Goal: Task Accomplishment & Management: Complete application form

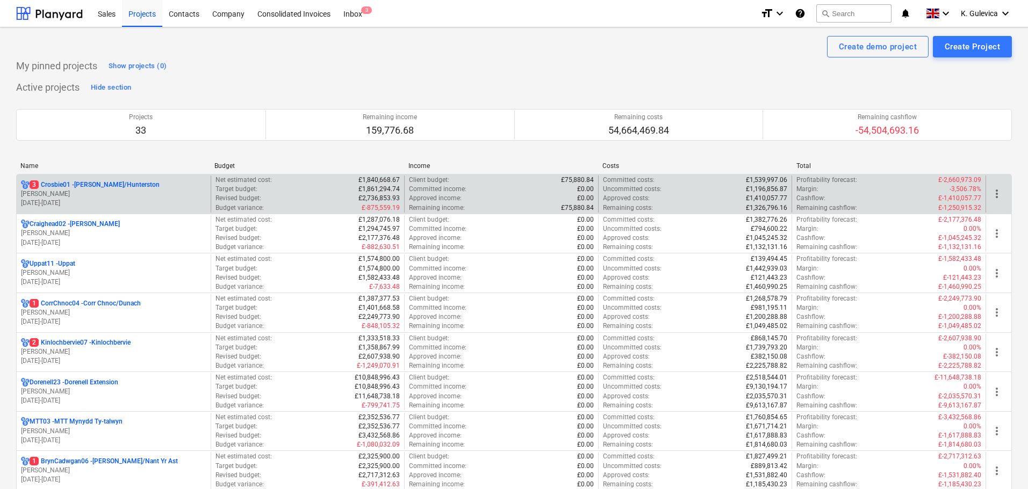
click at [127, 205] on p "[DATE] - [DATE]" at bounding box center [113, 203] width 185 height 9
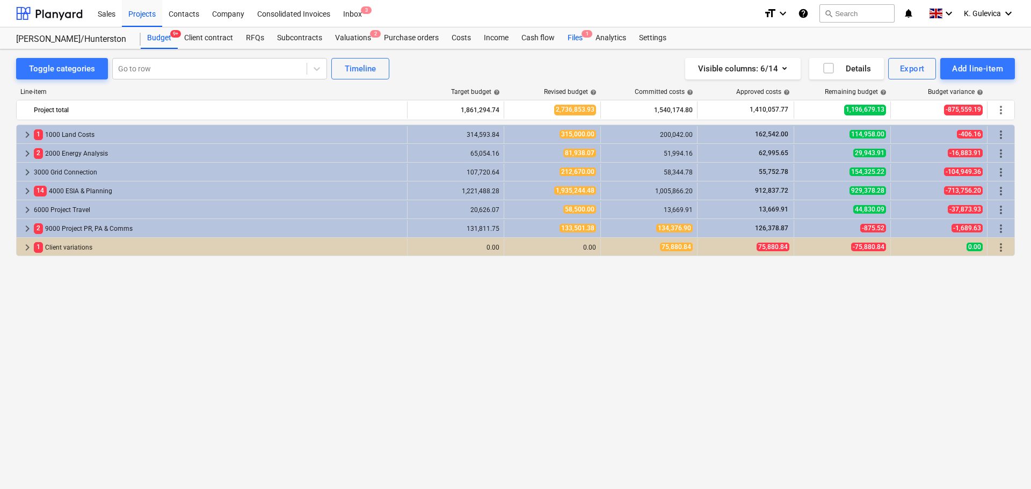
click at [576, 34] on div "Files 1" at bounding box center [575, 37] width 28 height 21
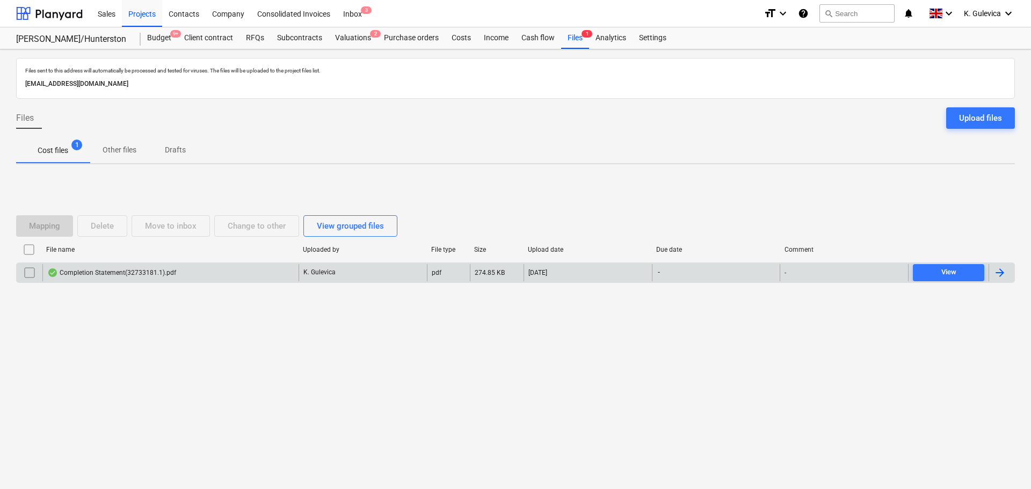
click at [221, 273] on div "Completion Statement(32733181.1).pdf" at bounding box center [170, 272] width 256 height 17
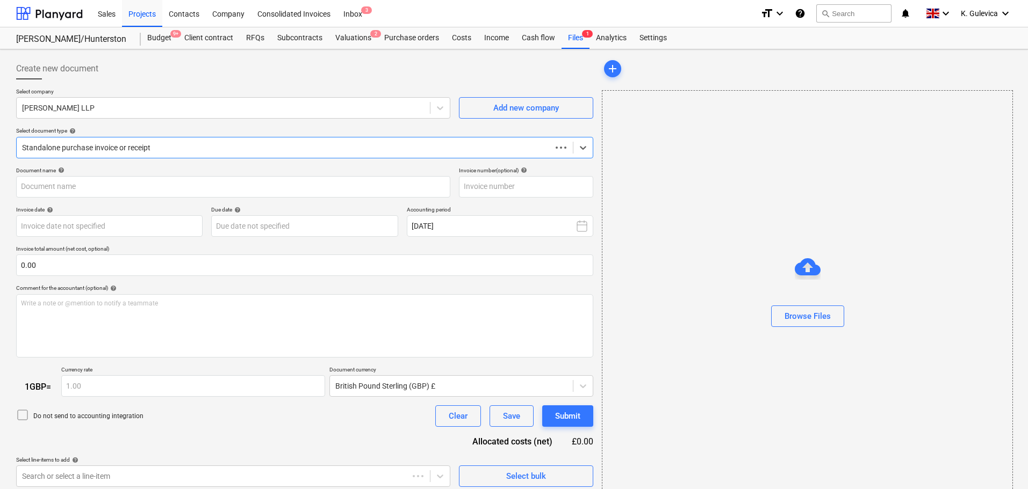
type input "90304632"
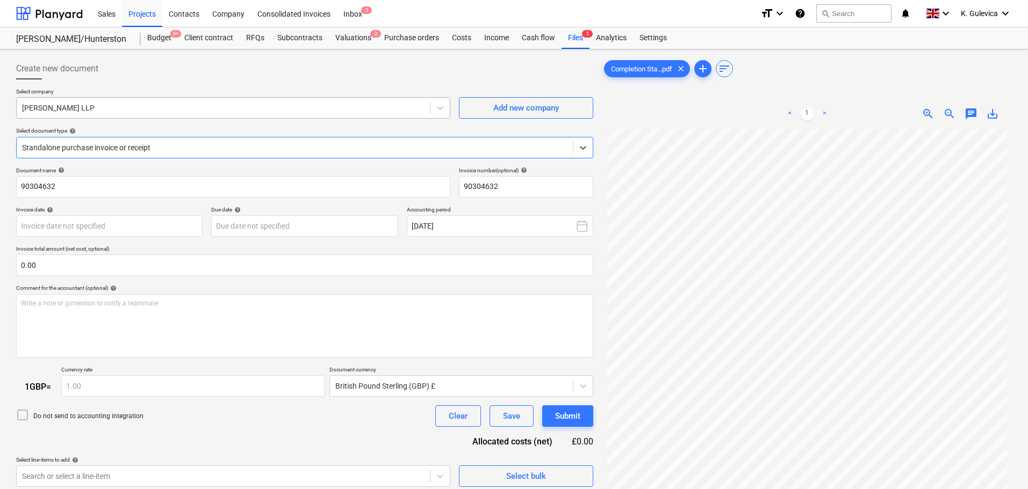
click at [250, 112] on div at bounding box center [223, 108] width 402 height 11
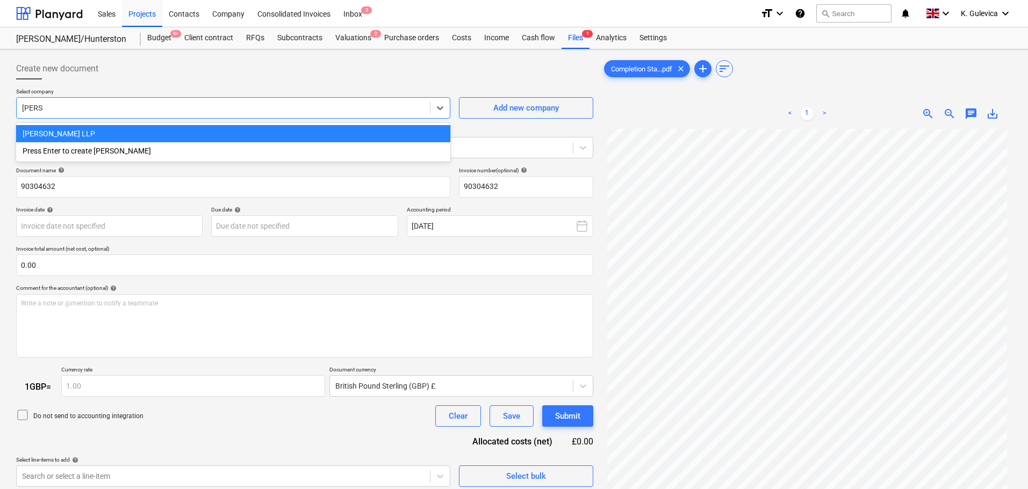
type input "[PERSON_NAME]"
click at [199, 133] on div "[PERSON_NAME] LLP" at bounding box center [233, 133] width 434 height 17
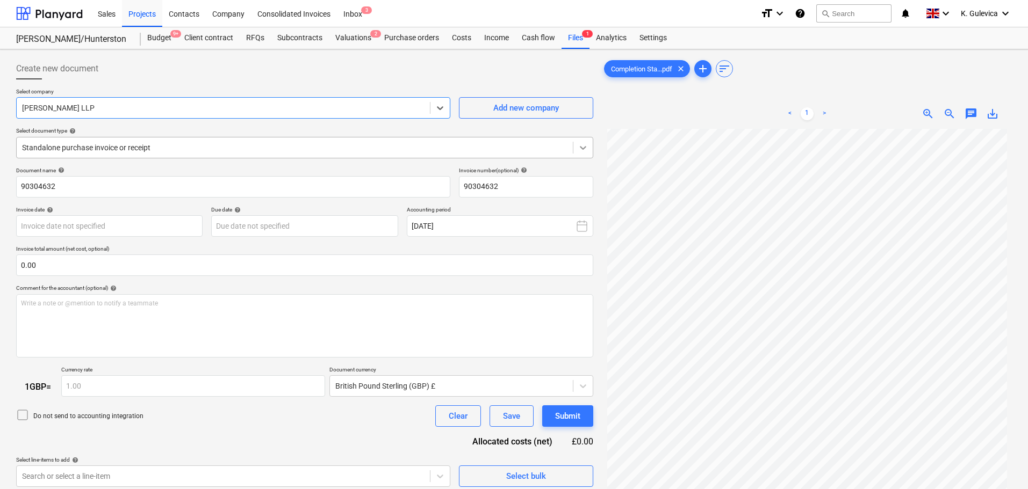
scroll to position [1, 0]
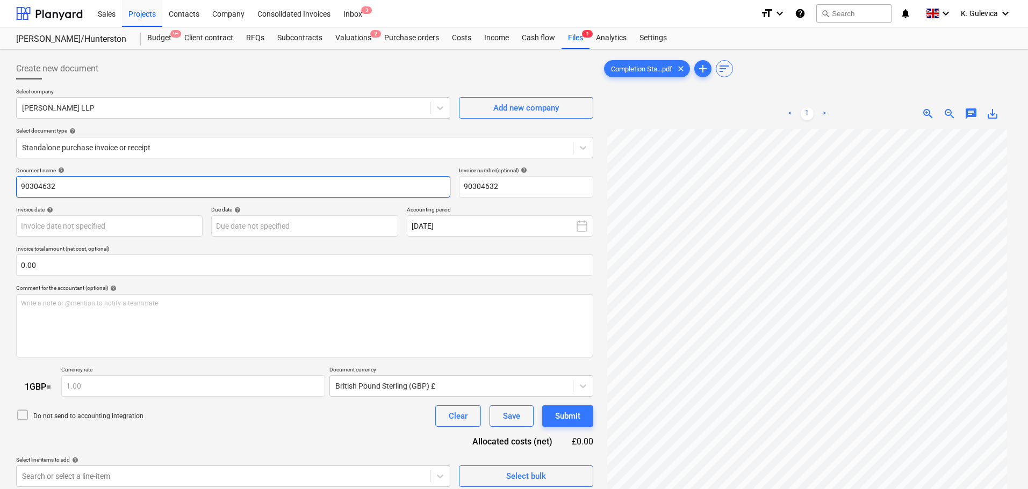
drag, startPoint x: 69, startPoint y: 187, endPoint x: -13, endPoint y: 184, distance: 82.8
click at [0, 184] on html "Sales Projects Contacts Company Consolidated Invoices Inbox 3 format_size keybo…" at bounding box center [514, 244] width 1028 height 489
paste input "089402-000003/BL"
type input "089402-000003/BL"
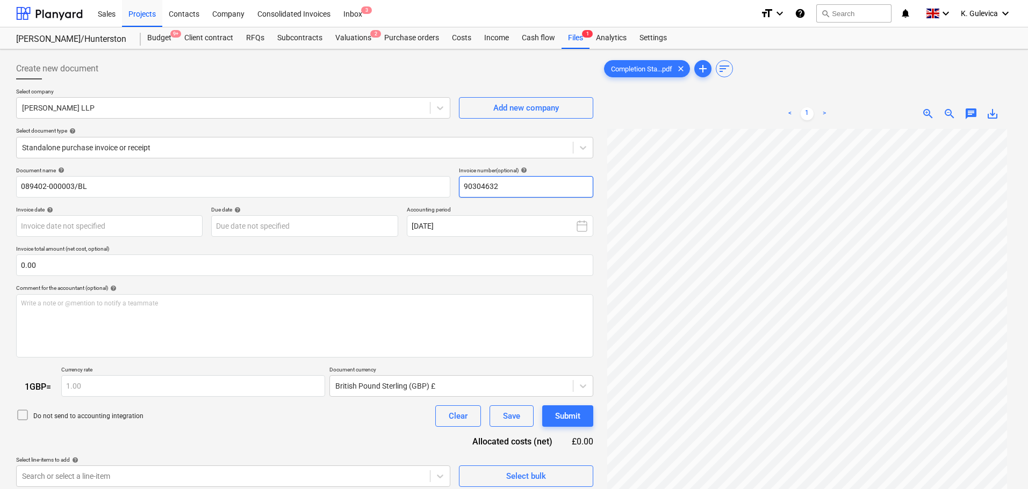
drag, startPoint x: 523, startPoint y: 185, endPoint x: 457, endPoint y: 183, distance: 66.1
click at [456, 183] on div "Document name help 089402-000003/BL Invoice number (optional) help 90304632" at bounding box center [304, 182] width 577 height 31
paste input "089402-000003/BL"
type input "089402-000003/BL"
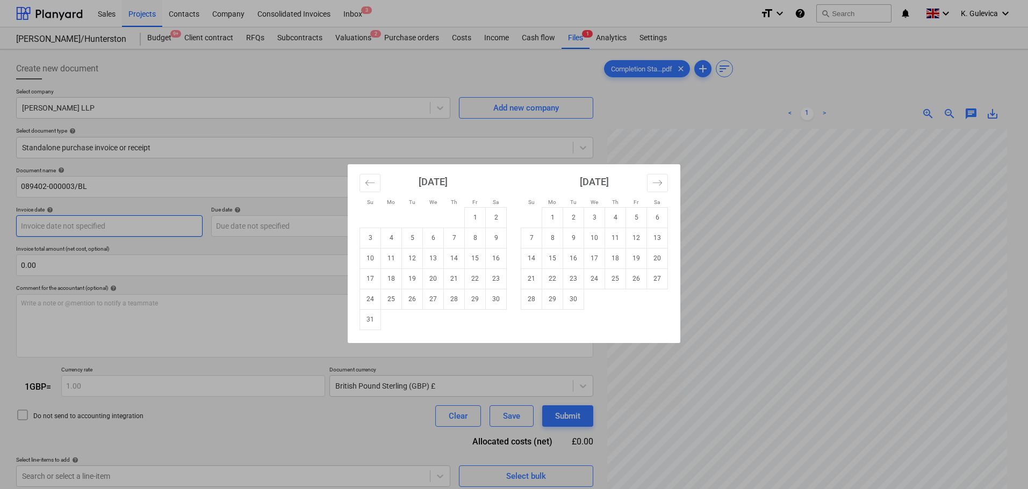
drag, startPoint x: 122, startPoint y: 225, endPoint x: 352, endPoint y: 225, distance: 229.4
click at [123, 225] on body "Sales Projects Contacts Company Consolidated Invoices Inbox 3 format_size keybo…" at bounding box center [514, 244] width 1028 height 489
click at [453, 277] on td "21" at bounding box center [454, 279] width 21 height 20
type input "[DATE]"
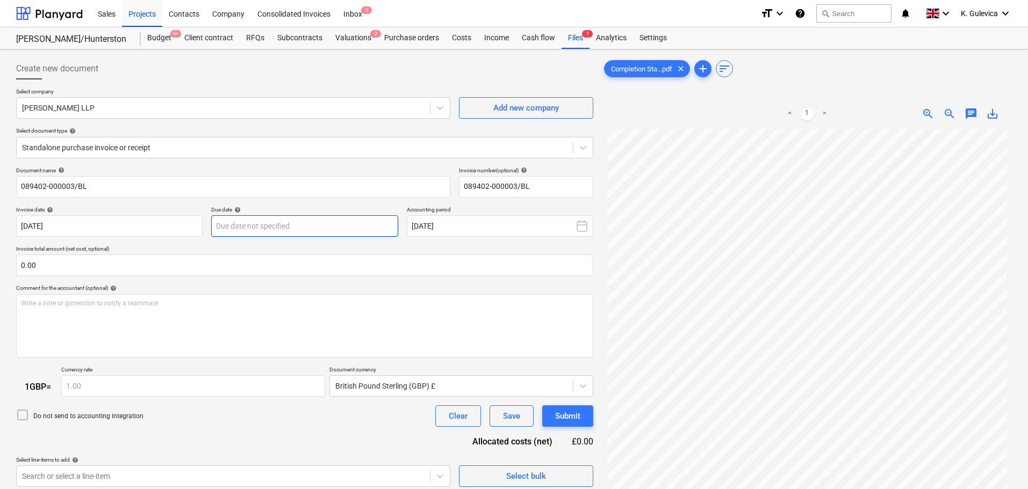
click at [325, 223] on body "Sales Projects Contacts Company Consolidated Invoices Inbox 3 format_size keybo…" at bounding box center [514, 244] width 1028 height 489
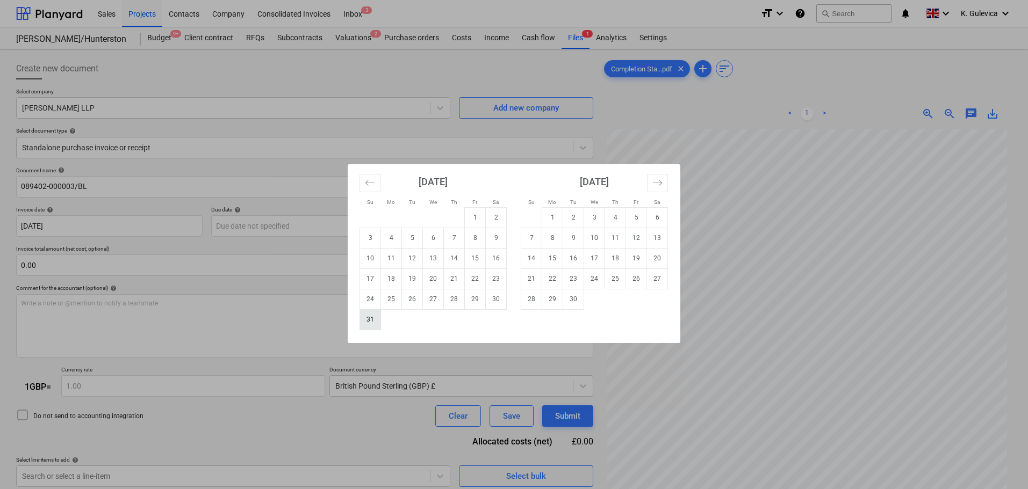
click at [373, 319] on td "31" at bounding box center [370, 319] width 21 height 20
type input "[DATE]"
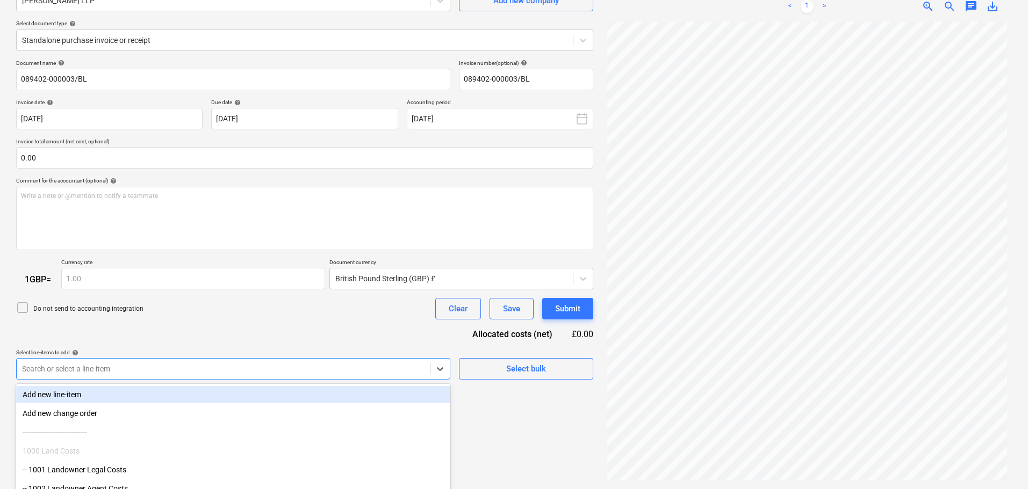
scroll to position [165, 0]
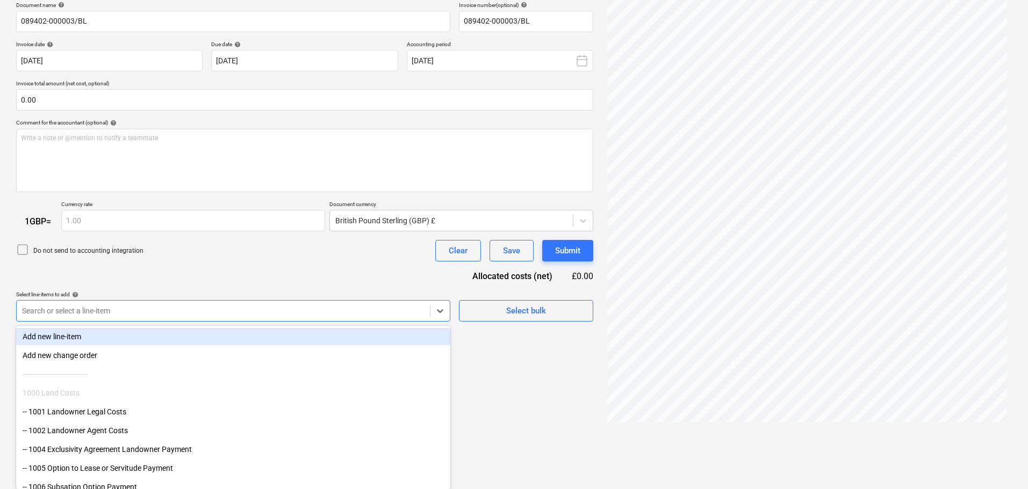
click at [249, 324] on body "Sales Projects Contacts Company Consolidated Invoices Inbox 3 format_size keybo…" at bounding box center [514, 79] width 1028 height 489
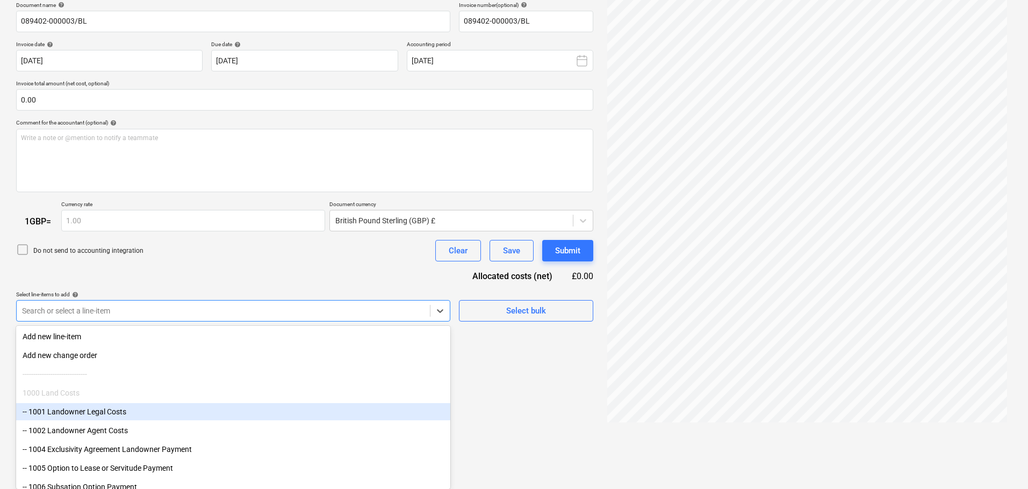
click at [106, 413] on div "-- 1001 Landowner Legal Costs" at bounding box center [233, 411] width 434 height 17
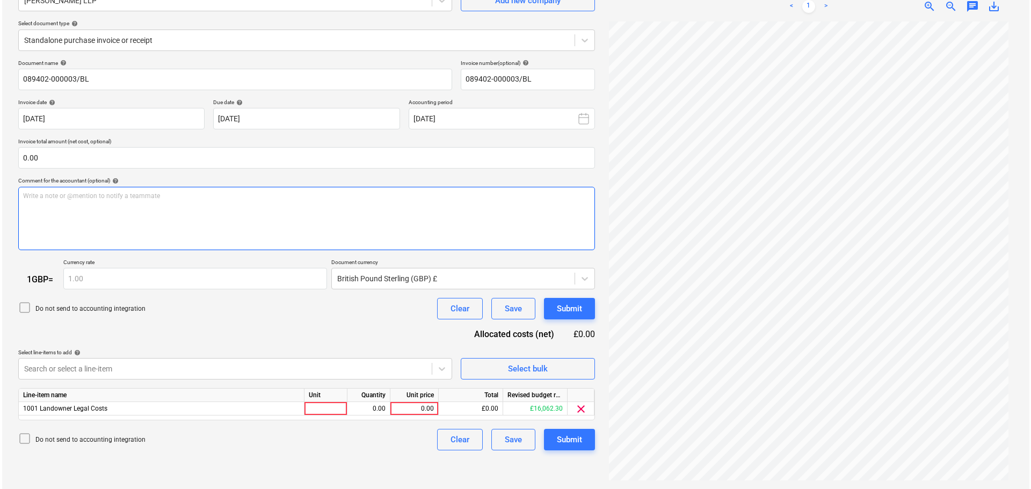
scroll to position [107, 0]
click at [130, 163] on div "Document name help 089402-000003/BL Invoice number (optional) help 089402-00000…" at bounding box center [304, 256] width 577 height 392
click at [28, 195] on span "Calin A ok to pay" at bounding box center [45, 196] width 49 height 8
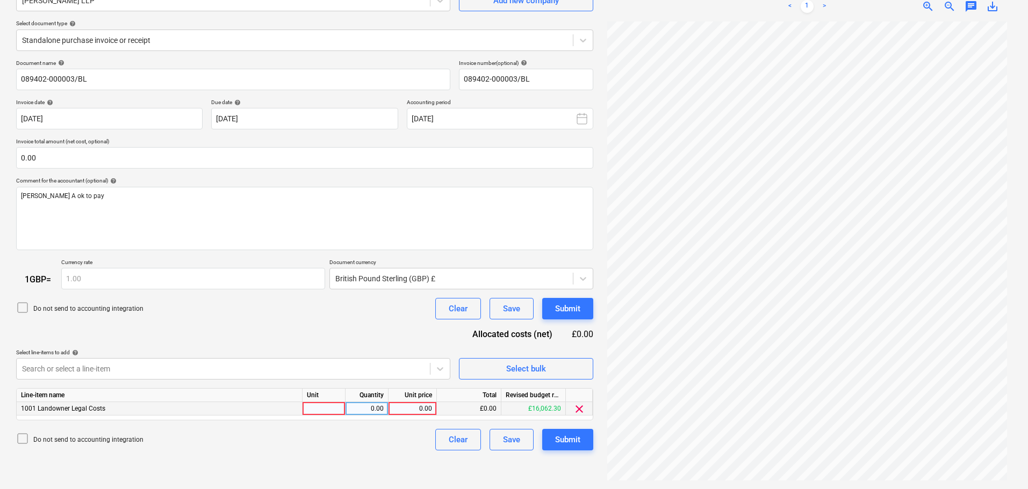
click at [421, 408] on div "0.00" at bounding box center [412, 408] width 39 height 13
type input "27000"
click at [571, 444] on div "Submit" at bounding box center [567, 440] width 25 height 14
